Goal: Task Accomplishment & Management: Manage account settings

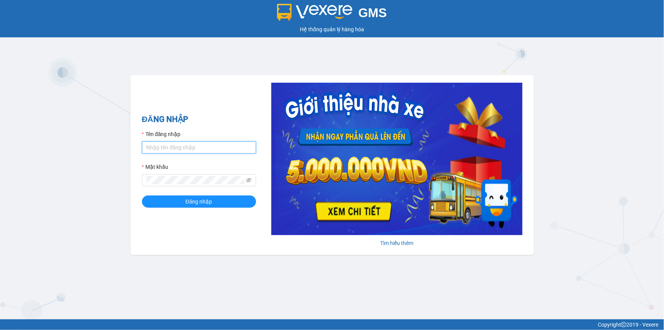
click at [187, 153] on input "Tên đăng nhập" at bounding box center [199, 147] width 114 height 12
type input "thuytran.tienoanh"
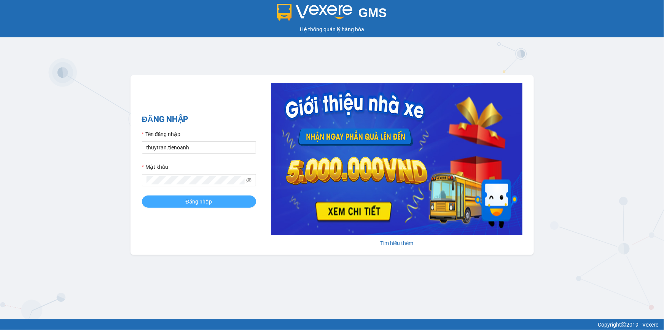
click at [192, 199] on span "Đăng nhập" at bounding box center [199, 201] width 27 height 8
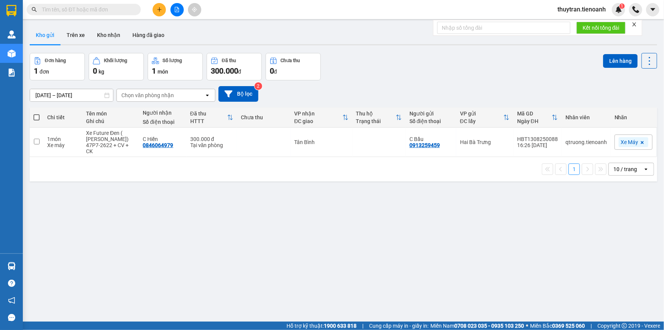
paste input "0377177981"
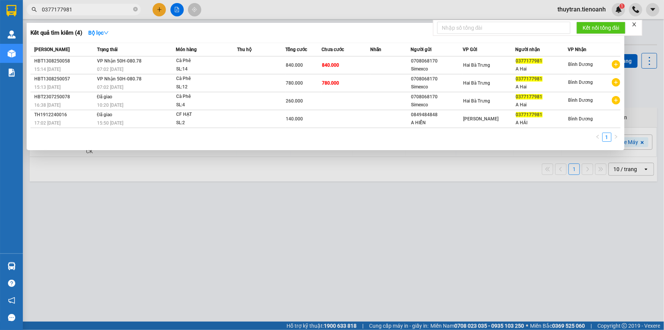
type input "0377177981"
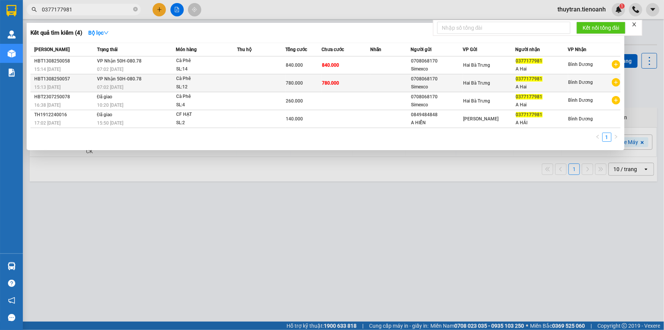
click at [365, 87] on td "780.000" at bounding box center [346, 83] width 48 height 18
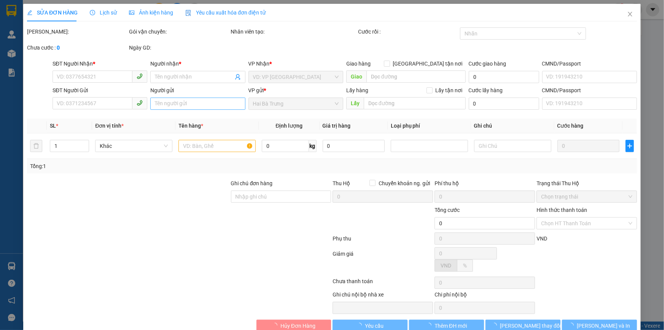
type input "0377177981"
type input "A Hai"
type input "0708068170"
type input "Simexco"
type input "780.000"
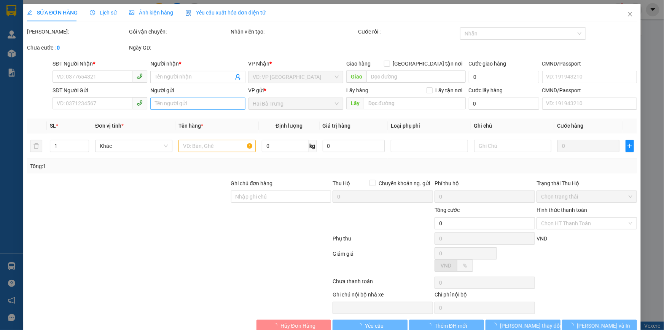
type input "780.000"
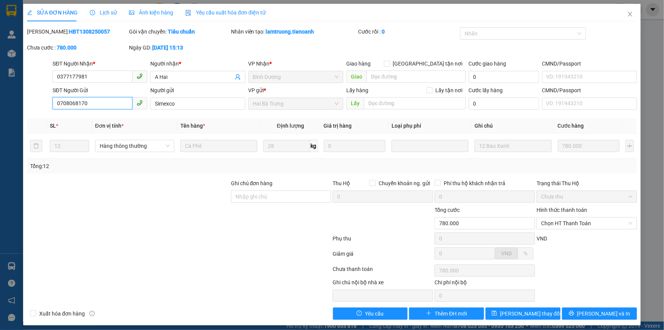
click at [88, 103] on input "0708068170" at bounding box center [93, 103] width 80 height 12
click at [620, 18] on span "Close" at bounding box center [630, 14] width 21 height 21
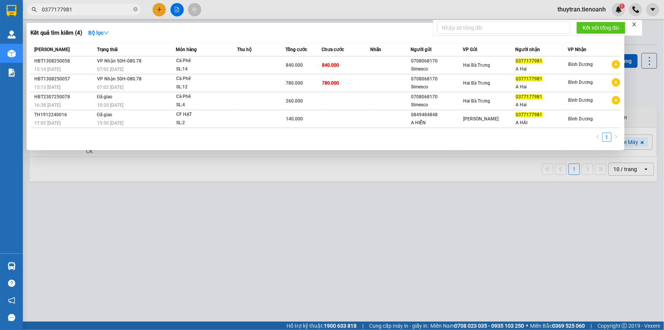
click at [80, 10] on input "0377177981" at bounding box center [87, 9] width 90 height 8
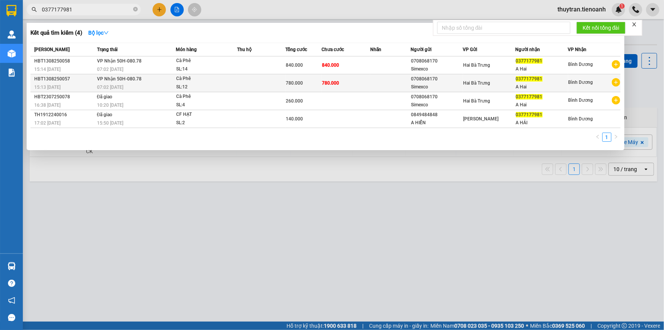
click at [150, 86] on div "07:02 [DATE]" at bounding box center [136, 87] width 78 height 8
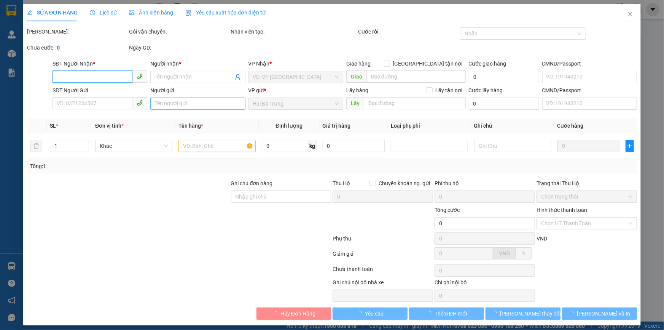
type input "0377177981"
type input "A Hai"
type input "0708068170"
type input "Simexco"
type input "780.000"
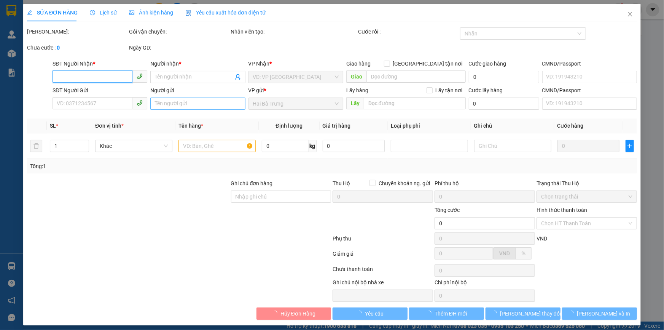
type input "780.000"
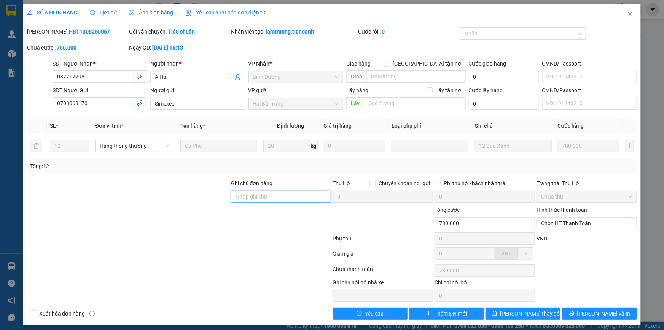
click at [257, 200] on input "Ghi chú đơn hàng" at bounding box center [281, 196] width 101 height 12
click at [83, 74] on input "0377177981" at bounding box center [93, 76] width 80 height 12
click at [628, 16] on icon "close" at bounding box center [631, 14] width 6 height 6
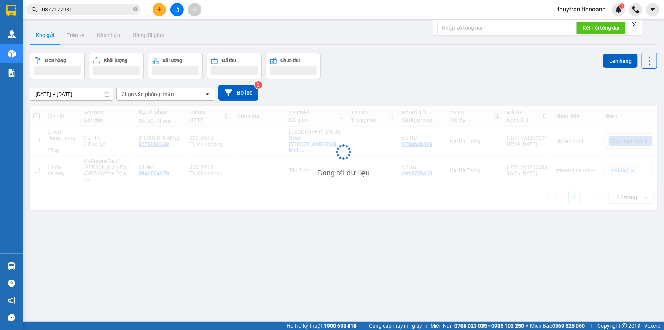
click at [79, 8] on input "0377177981" at bounding box center [87, 9] width 90 height 8
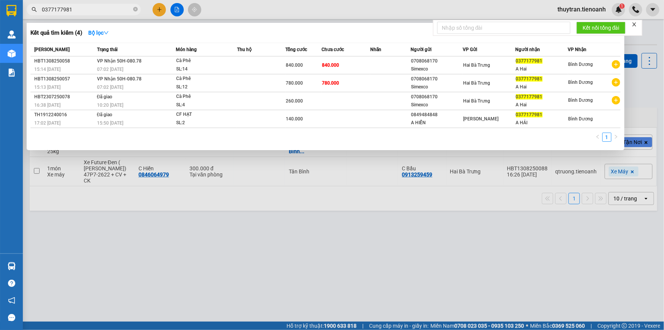
click at [79, 8] on input "0377177981" at bounding box center [87, 9] width 90 height 8
paste input "923470047"
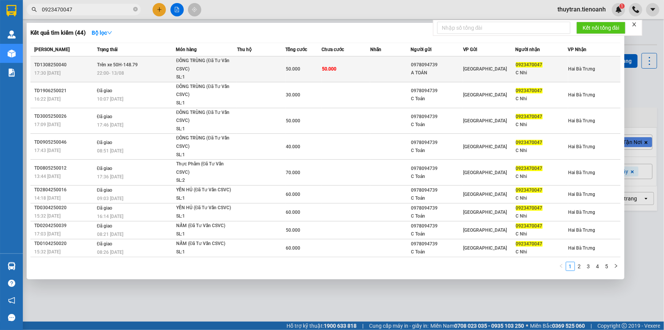
type input "0923470047"
click at [147, 73] on div "22:00 [DATE]" at bounding box center [136, 73] width 78 height 8
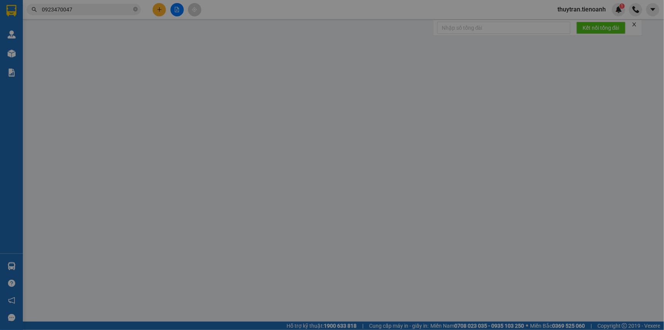
type input "0923470047"
type input "C Nhi"
type input "0978094739"
type input "A TOÁN"
type input "50.000"
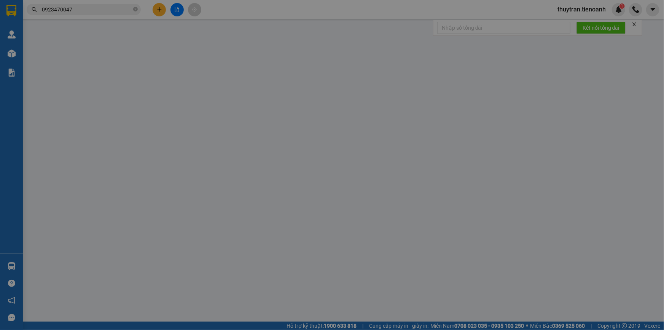
type input "50.000"
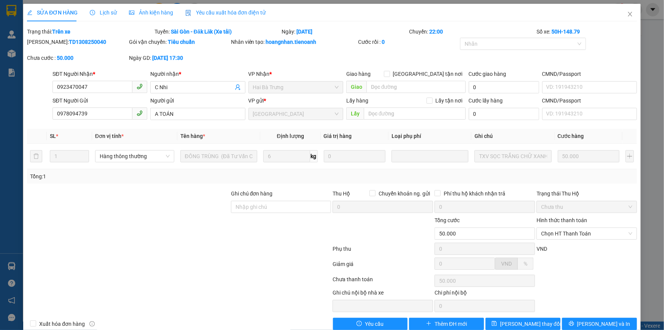
click at [98, 11] on span "Lịch sử" at bounding box center [103, 13] width 27 height 6
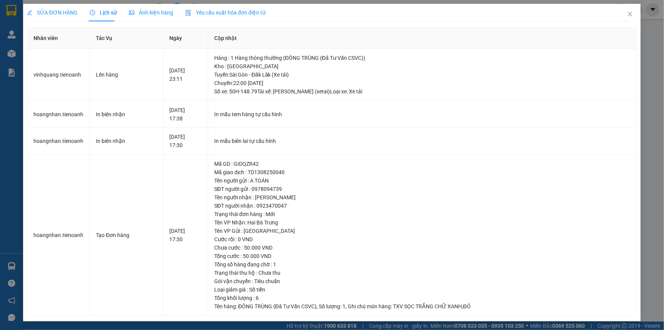
click at [60, 16] on span "SỬA ĐƠN HÀNG" at bounding box center [52, 13] width 51 height 6
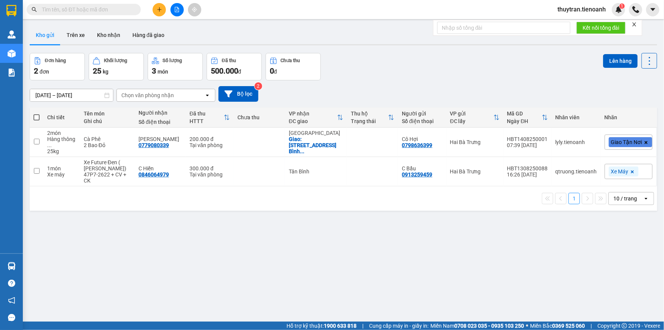
click at [110, 10] on input "text" at bounding box center [87, 9] width 90 height 8
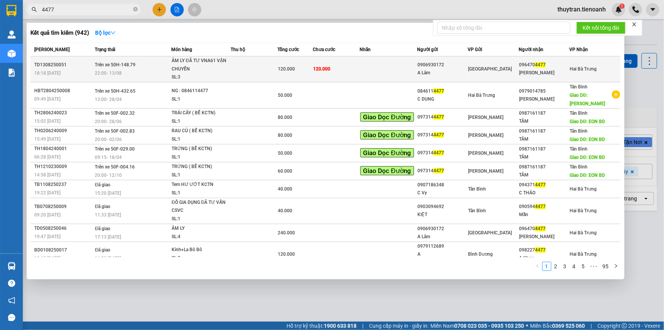
type input "4477"
click at [233, 76] on td at bounding box center [254, 69] width 47 height 26
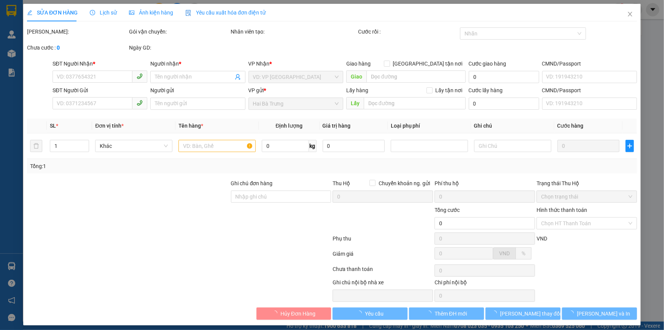
type input "0964704477"
type input "C THANH"
type input "0906930172"
type input "A Lâm"
type input "264450732"
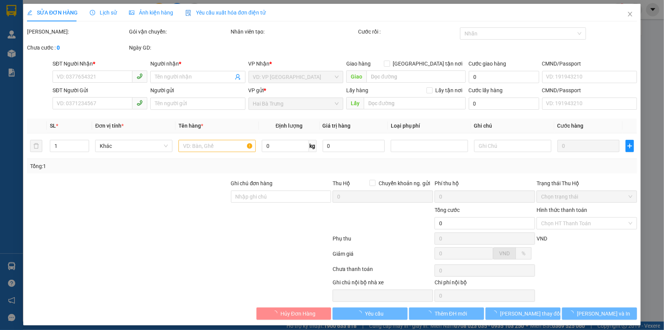
type input "120.000"
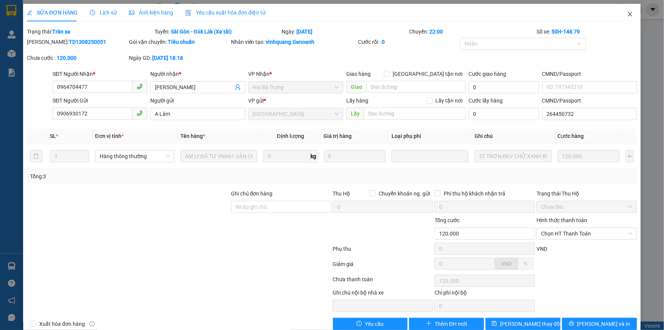
click at [628, 15] on icon "close" at bounding box center [631, 14] width 6 height 6
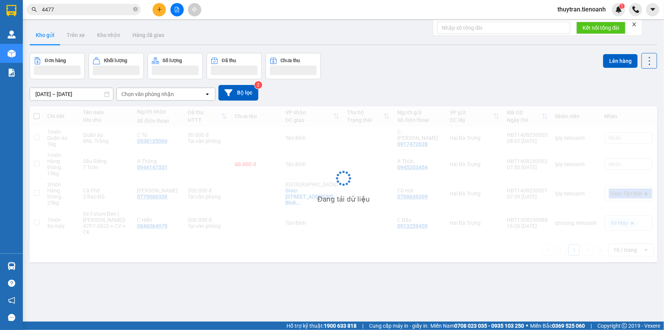
click at [66, 11] on input "4477" at bounding box center [87, 9] width 90 height 8
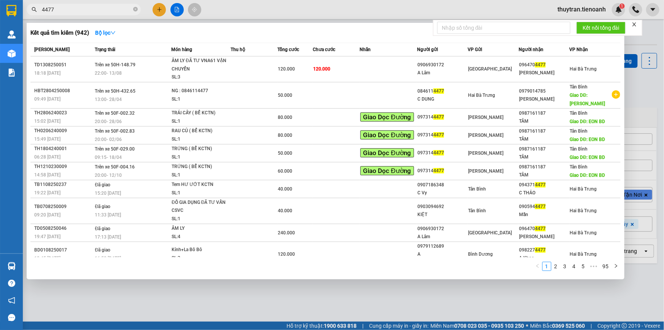
click at [66, 11] on input "4477" at bounding box center [87, 9] width 90 height 8
paste input "0913644819"
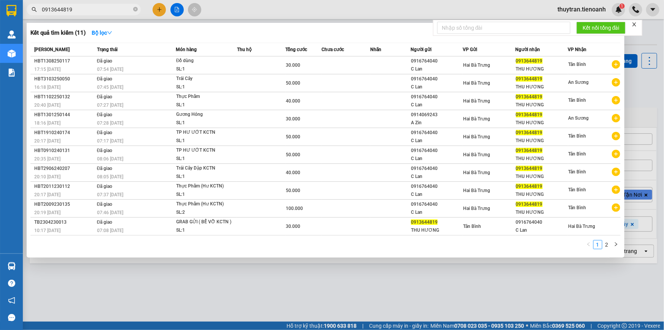
click at [73, 10] on input "0913644819" at bounding box center [87, 9] width 90 height 8
paste input "32177928"
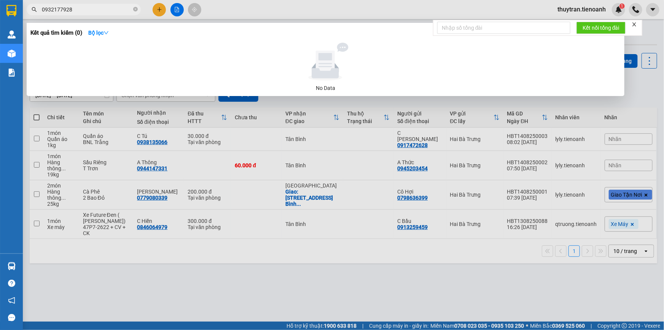
drag, startPoint x: 91, startPoint y: 8, endPoint x: 21, endPoint y: 16, distance: 70.6
click at [21, 16] on section "Kết quả tìm kiếm ( 0 ) Bộ lọc No Data 0932177928 thuytran.tienoanh 1 Quản Lý Qu…" at bounding box center [332, 165] width 664 height 330
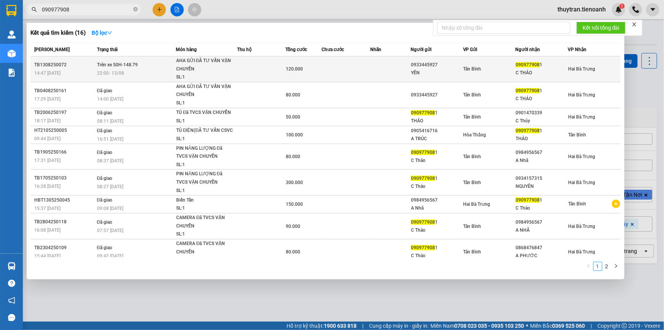
type input "090977908"
click at [331, 76] on td at bounding box center [346, 69] width 48 height 26
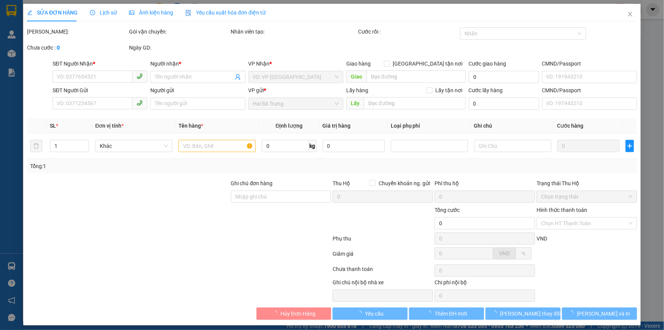
type input "0909779081"
type input "C THẢO"
type input "0933445927"
type input "YẾN"
type input "120.000"
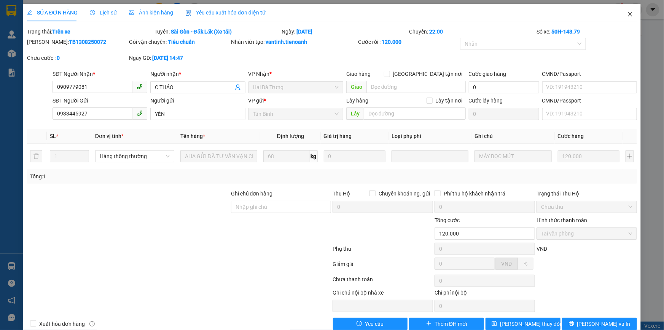
click at [620, 15] on span "Close" at bounding box center [630, 14] width 21 height 21
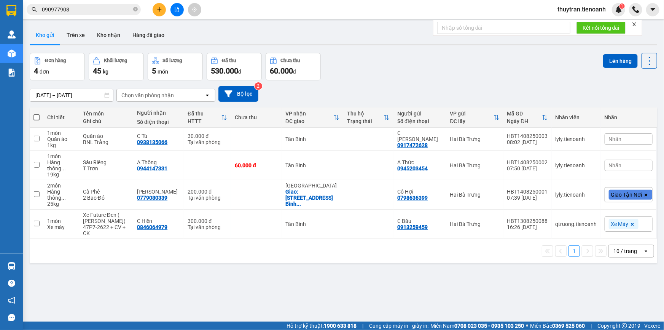
click at [73, 13] on input "090977908" at bounding box center [87, 9] width 90 height 8
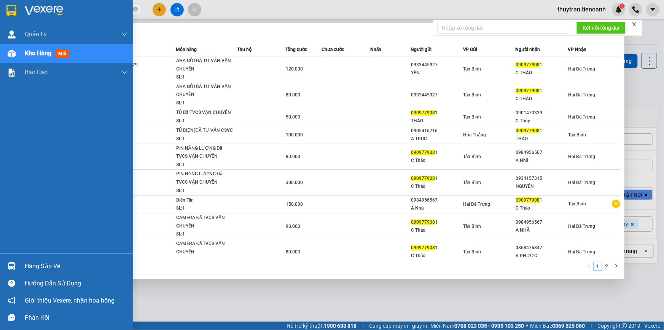
drag, startPoint x: 83, startPoint y: 10, endPoint x: 0, endPoint y: 22, distance: 84.3
click at [0, 22] on section "Kết quả tìm kiếm ( 16 ) Bộ lọc Mã ĐH Trạng thái Món hàng Thu hộ Tổng cước Chưa …" at bounding box center [332, 165] width 664 height 330
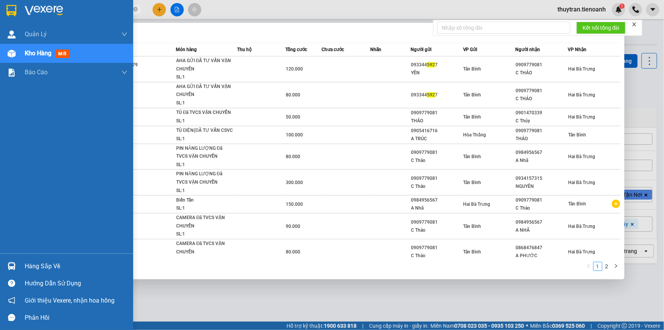
type input "5927"
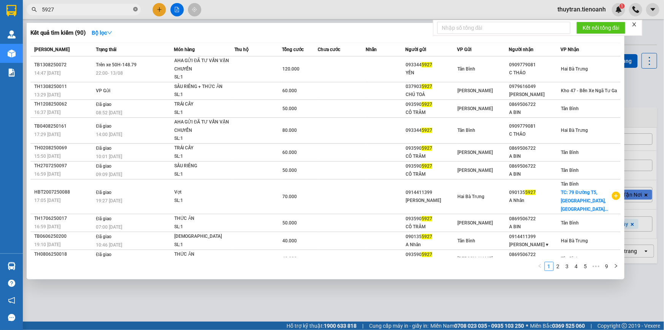
click at [136, 10] on icon "close-circle" at bounding box center [135, 9] width 5 height 5
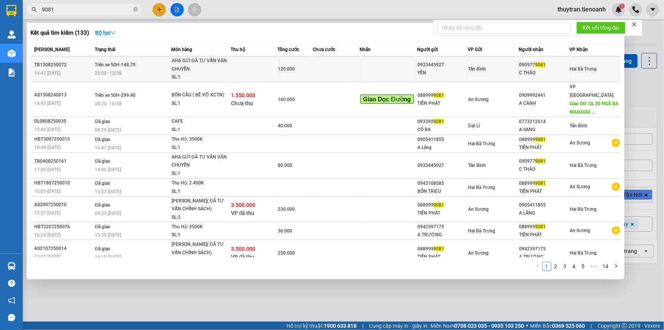
type input "9081"
click at [259, 71] on td at bounding box center [254, 69] width 47 height 26
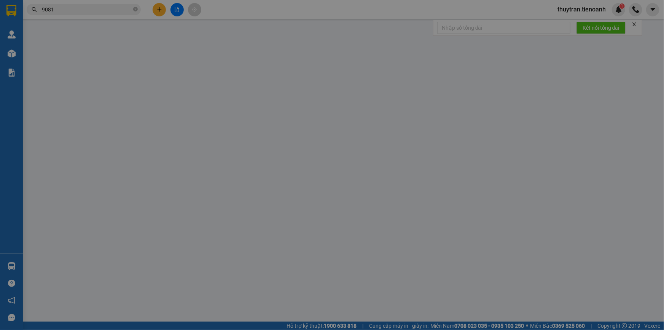
type input "0909779081"
type input "C THẢO"
type input "0933445927"
type input "YẾN"
type input "120.000"
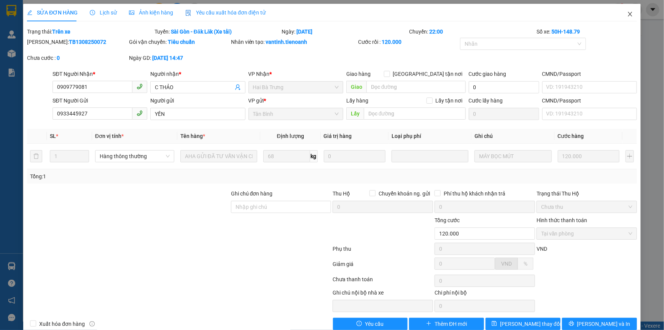
click at [621, 11] on span "Close" at bounding box center [630, 14] width 21 height 21
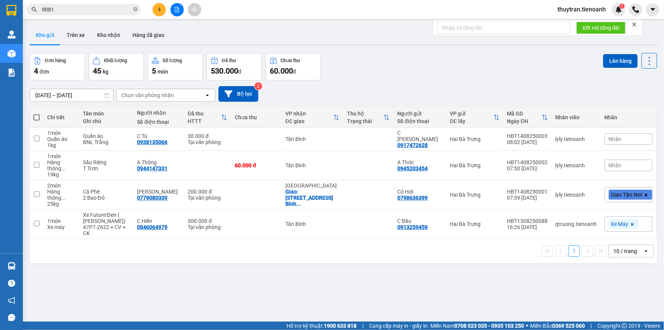
drag, startPoint x: 57, startPoint y: 11, endPoint x: 68, endPoint y: 15, distance: 11.7
click at [57, 11] on input "9081" at bounding box center [87, 9] width 90 height 8
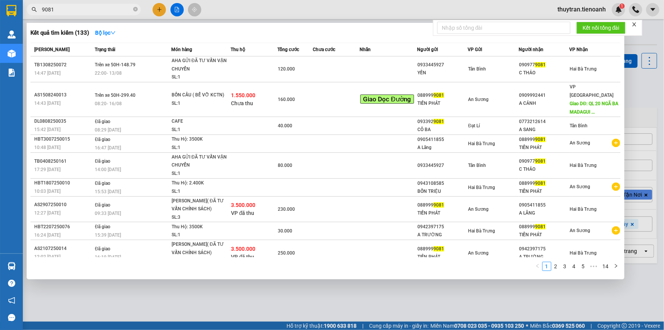
drag, startPoint x: 72, startPoint y: 12, endPoint x: 63, endPoint y: 12, distance: 9.5
click at [63, 12] on input "9081" at bounding box center [87, 9] width 90 height 8
click at [36, 14] on span "9081" at bounding box center [84, 9] width 114 height 11
click at [38, 9] on span "9081" at bounding box center [84, 9] width 114 height 11
click at [45, 11] on input "9081" at bounding box center [87, 9] width 90 height 8
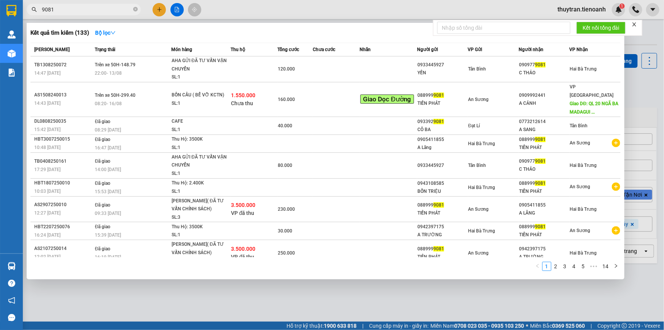
click at [45, 11] on input "9081" at bounding box center [87, 9] width 90 height 8
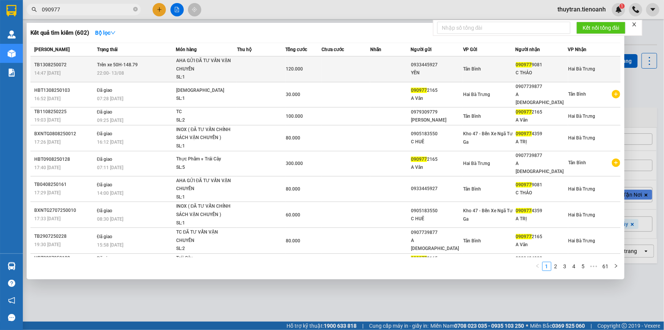
type input "090977"
click at [134, 72] on div "22:00 [DATE]" at bounding box center [136, 73] width 78 height 8
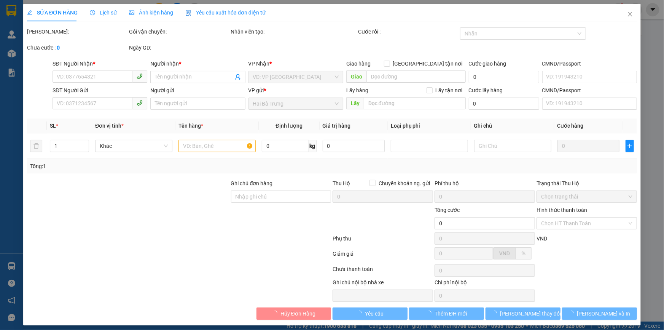
type input "0909779081"
type input "C THẢO"
type input "0933445927"
type input "YẾN"
type input "120.000"
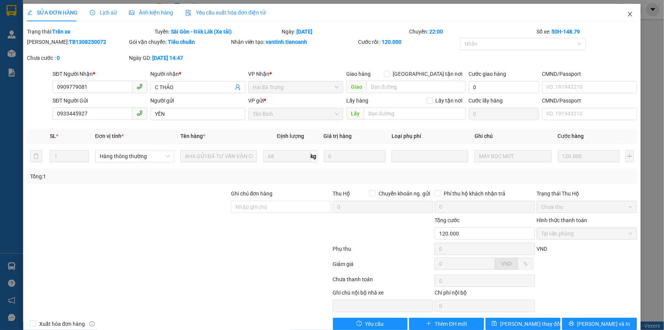
click at [623, 11] on span "Close" at bounding box center [630, 14] width 21 height 21
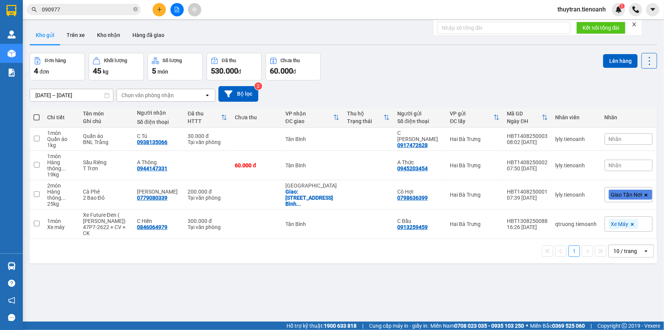
click at [67, 13] on input "090977" at bounding box center [87, 9] width 90 height 8
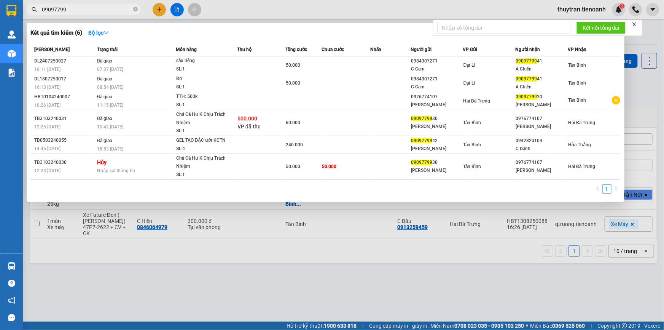
drag, startPoint x: 56, startPoint y: 11, endPoint x: 156, endPoint y: 19, distance: 100.1
click at [149, 16] on div "Kết quả tìm kiếm ( 6 ) Bộ lọc Mã ĐH Trạng thái Món hàng Thu hộ Tổng cước Chưa c…" at bounding box center [74, 9] width 149 height 13
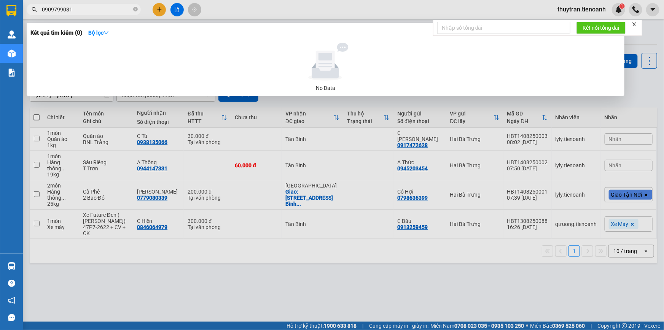
drag, startPoint x: 57, startPoint y: 10, endPoint x: 221, endPoint y: 12, distance: 163.4
click at [149, 12] on div "Kết quả tìm kiếm ( 0 ) Bộ lọc No Data 0909799081" at bounding box center [74, 9] width 149 height 13
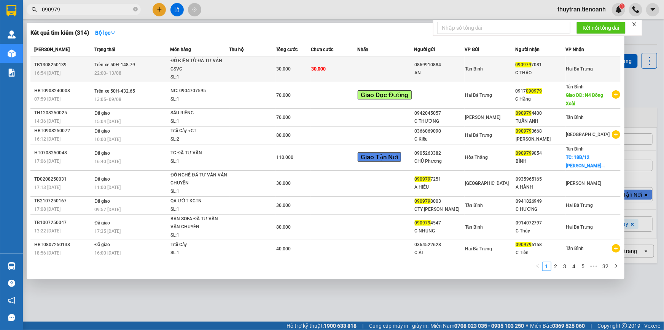
type input "090979"
click at [208, 77] on div "SL: 1" at bounding box center [199, 77] width 57 height 8
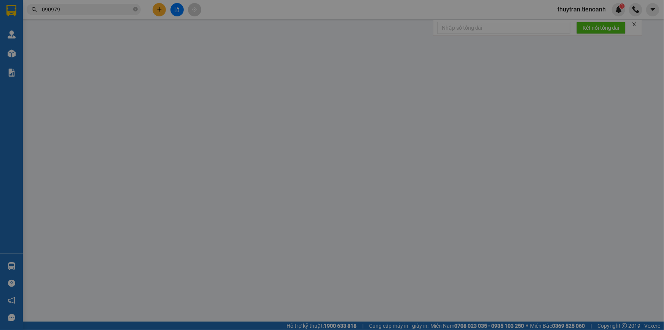
type input "0909797081"
type input "C THẢO"
type input "0869910884"
type input "AN"
type input "30.000"
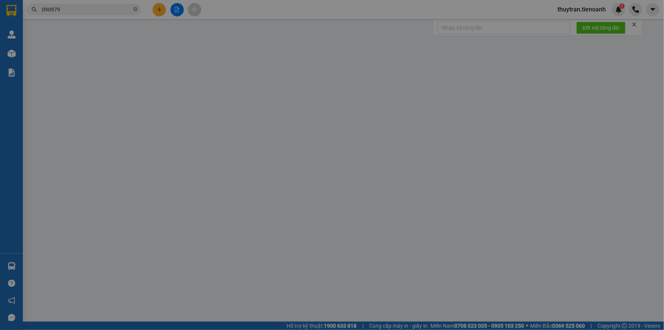
type input "30.000"
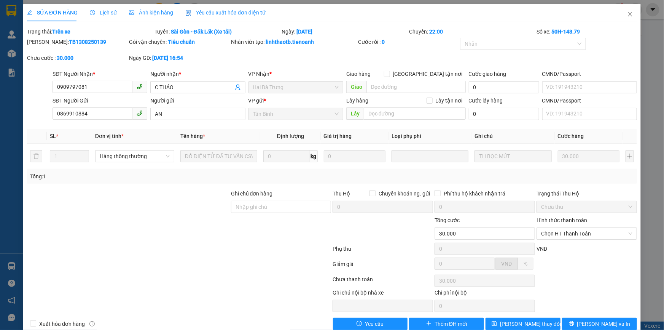
click at [103, 13] on span "Lịch sử" at bounding box center [103, 13] width 27 height 6
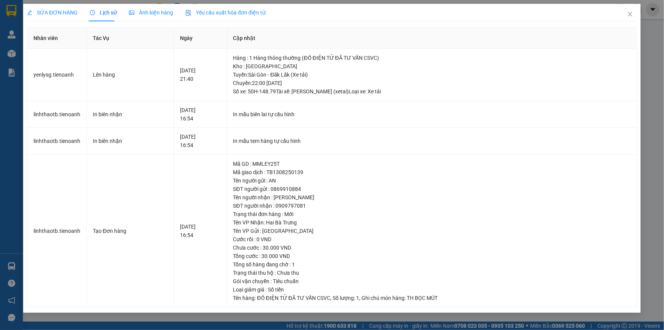
click at [67, 14] on span "SỬA ĐƠN HÀNG" at bounding box center [52, 13] width 51 height 6
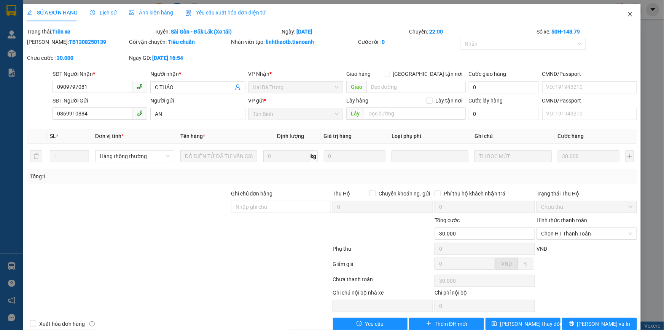
click at [622, 16] on span "Close" at bounding box center [630, 14] width 21 height 21
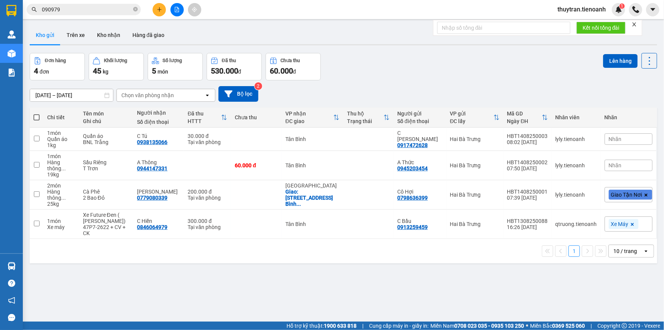
click at [65, 7] on input "090979" at bounding box center [87, 9] width 90 height 8
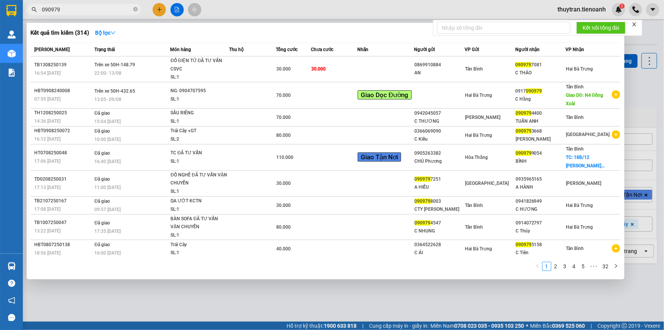
click at [65, 7] on input "090979" at bounding box center [87, 9] width 90 height 8
paste input "42714268"
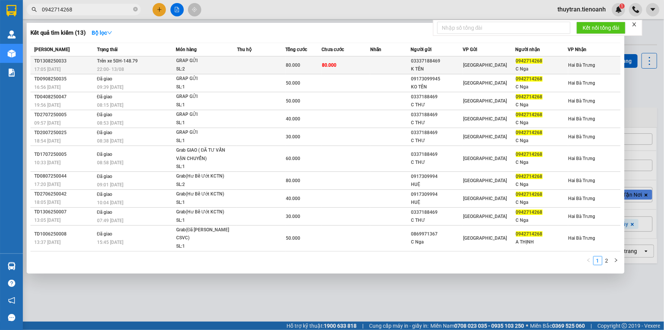
type input "0942714268"
click at [233, 64] on div "GRAP GỬI" at bounding box center [204, 61] width 57 height 8
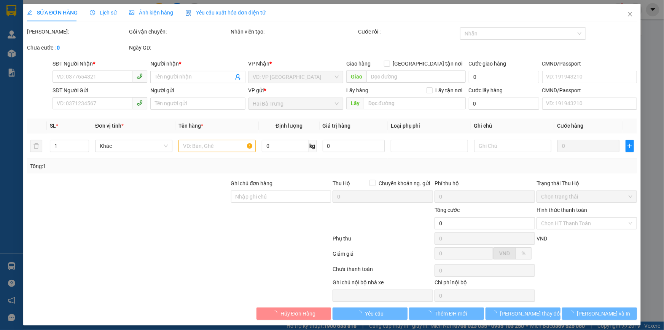
type input "0942714268"
type input "C Nga"
type input "03337188469"
type input "K TÊN"
type input "80.000"
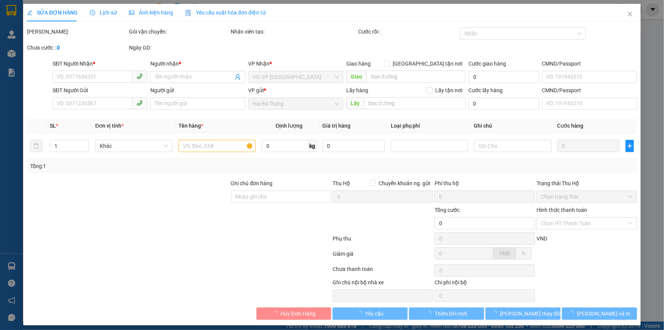
type input "80.000"
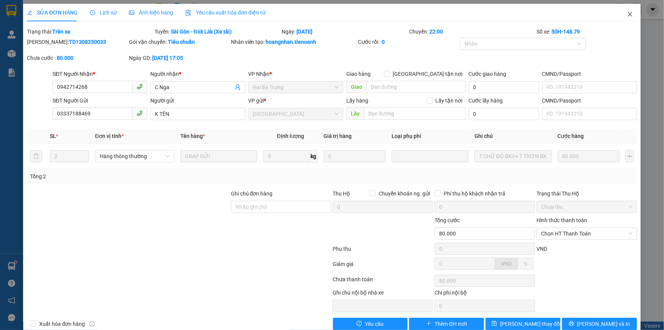
drag, startPoint x: 628, startPoint y: 11, endPoint x: 222, endPoint y: 17, distance: 406.7
click at [318, 14] on div "SỬA ĐƠN HÀNG Lịch sử Ảnh kiện hàng Yêu cầu xuất hóa đơn điện tử Total Paid Fee …" at bounding box center [332, 170] width 618 height 332
click at [107, 11] on span "Lịch sử" at bounding box center [103, 13] width 27 height 6
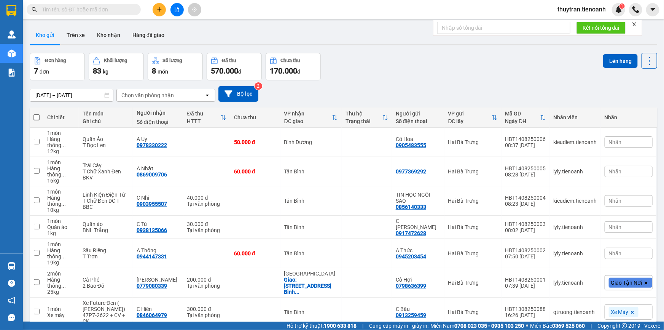
paste input "0988463378"
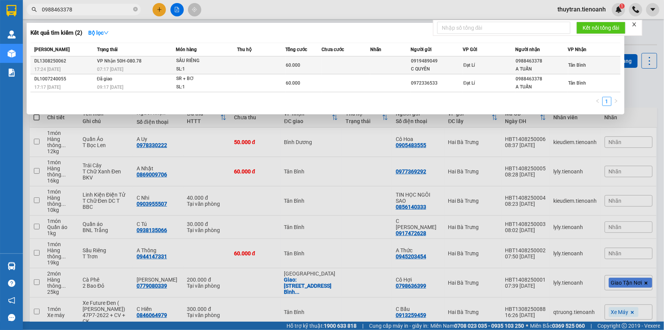
type input "0988463378"
click at [230, 68] on div "SL: 1" at bounding box center [204, 69] width 57 height 8
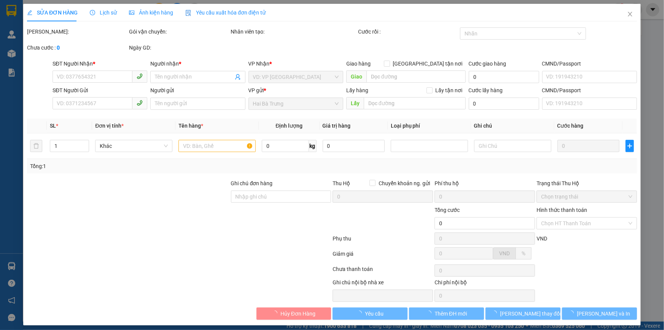
type input "0988463378"
type input "A TUẤN"
type input "0919489049"
type input "C QUYÊN"
type input "240959317"
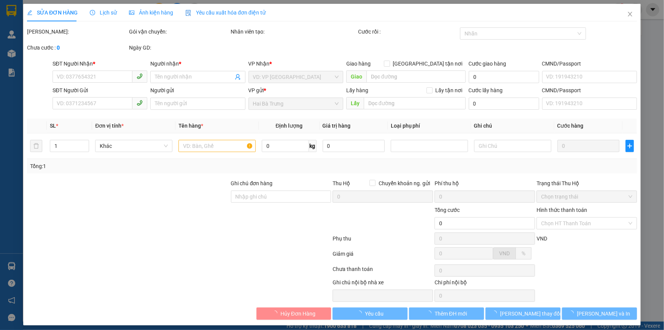
type input "60.000"
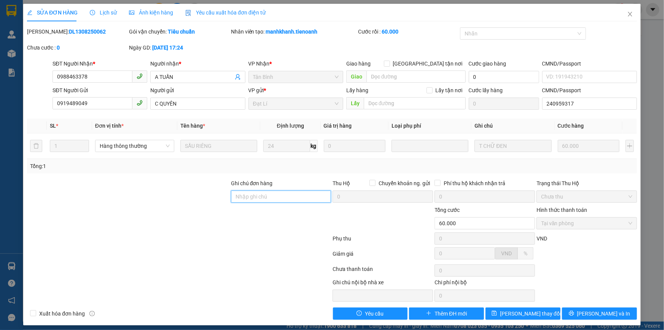
click at [241, 196] on input "Ghi chú đơn hàng" at bounding box center [281, 196] width 101 height 12
paste input "A2/40/2WA tổ 8 ấp 13( ấp 1 cũ) vĩnh Lộc A, bình Chánh. ( gần trường tiểu học Vĩ…"
click at [366, 194] on div "Ghi chú đơn hàng A2/40/2WA tổ 8 ấp 13( ấp 1 cũ) vĩnh Lộc A, bình Chánh. ( gần t…" at bounding box center [332, 192] width 612 height 27
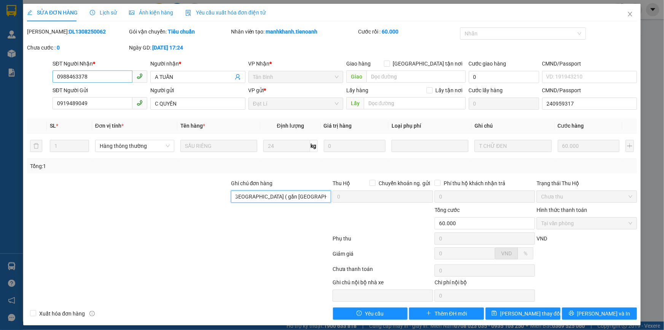
type input "A2/40/2WA tổ 8 ấp 13( ấp 1 cũ) vĩnh Lộc A, bình Chánh. ( gần trường tiểu học Vĩ…"
click at [105, 80] on input "0988463378" at bounding box center [93, 76] width 80 height 12
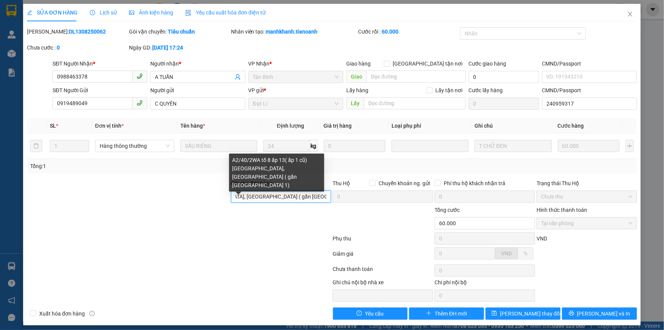
scroll to position [0, 133]
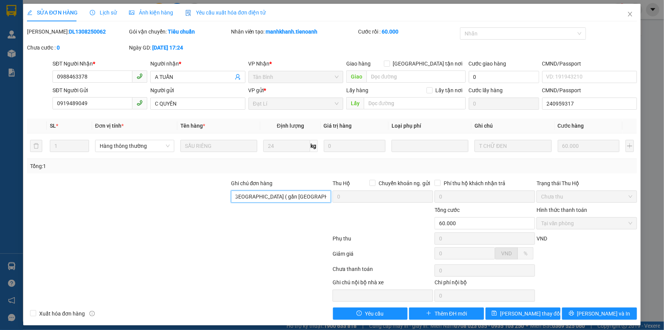
click at [341, 200] on div "Ghi chú đơn hàng A2/40/2WA tổ 8 ấp 13( ấp 1 cũ) vĩnh Lộc A, bình Chánh. ( gần t…" at bounding box center [332, 192] width 612 height 27
click at [503, 317] on button "[PERSON_NAME] thay đổi" at bounding box center [523, 313] width 75 height 12
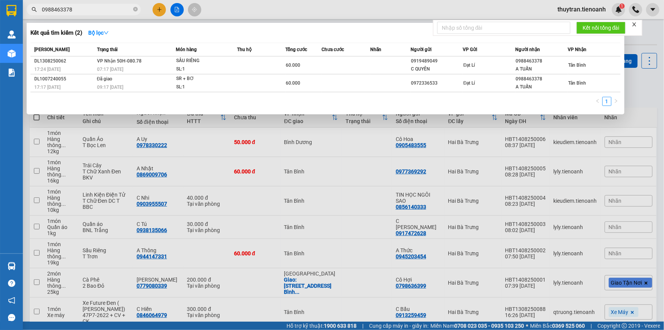
click at [80, 10] on input "0988463378" at bounding box center [87, 9] width 90 height 8
